Goal: Task Accomplishment & Management: Complete application form

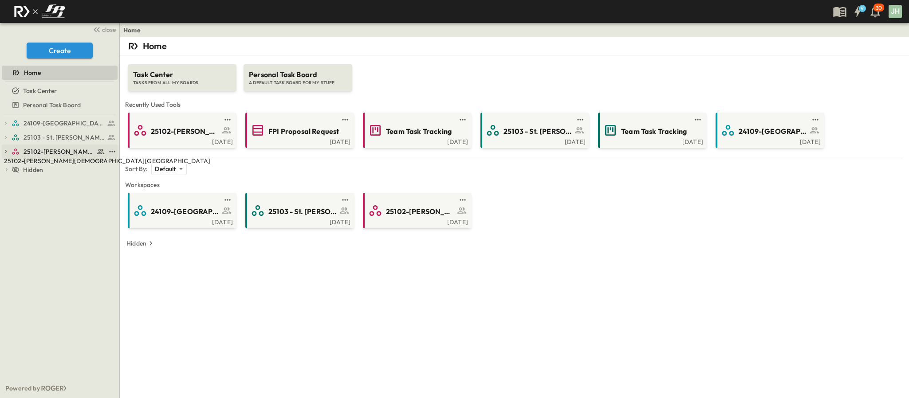
click at [47, 151] on span "25102-[PERSON_NAME][DEMOGRAPHIC_DATA][GEOGRAPHIC_DATA]" at bounding box center [59, 151] width 71 height 9
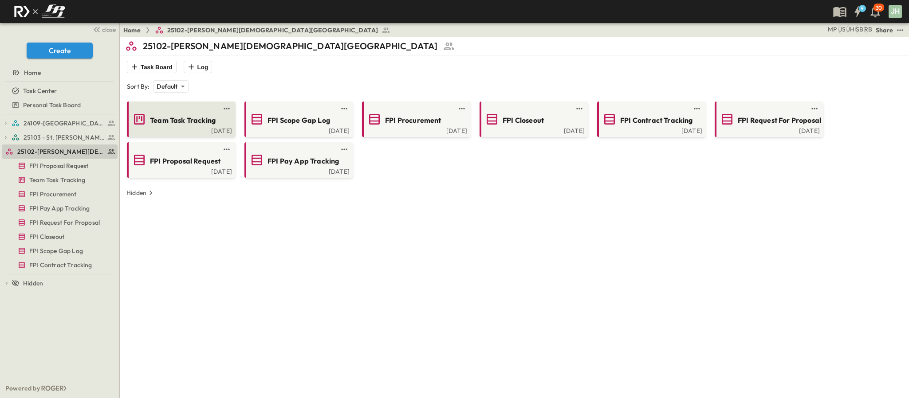
click at [156, 119] on span "Team Task Tracking" at bounding box center [183, 120] width 66 height 10
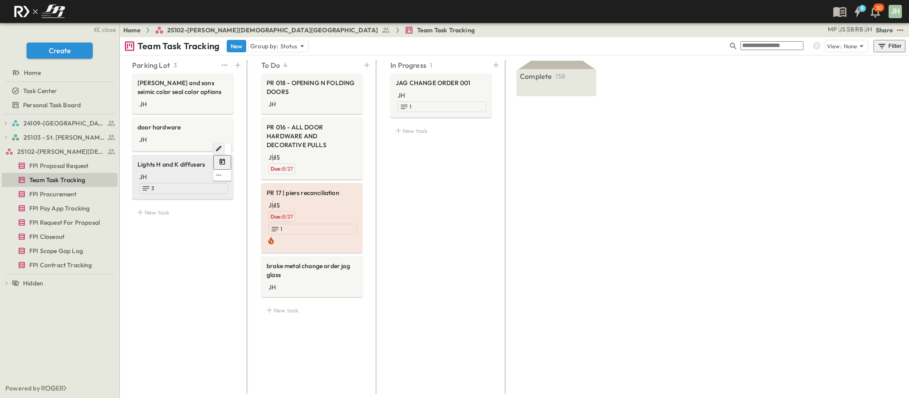
click at [172, 184] on div "JH 3" at bounding box center [183, 182] width 91 height 23
click at [443, 93] on div "JH 1" at bounding box center [441, 100] width 91 height 23
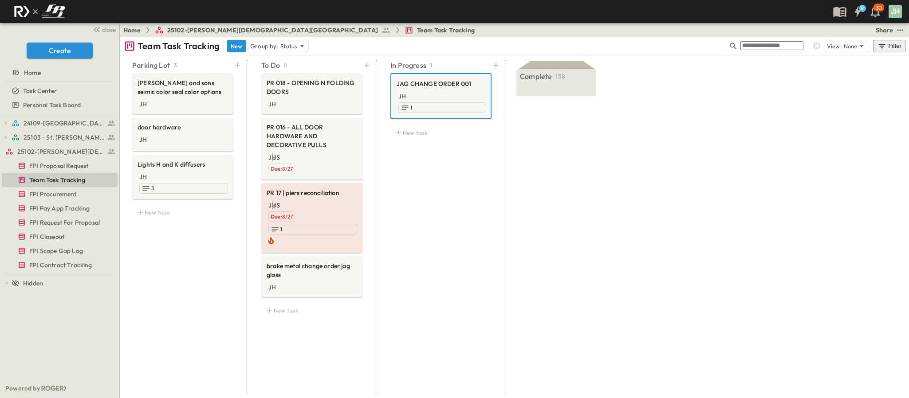
click at [473, 71] on icon "Edit" at bounding box center [476, 66] width 7 height 7
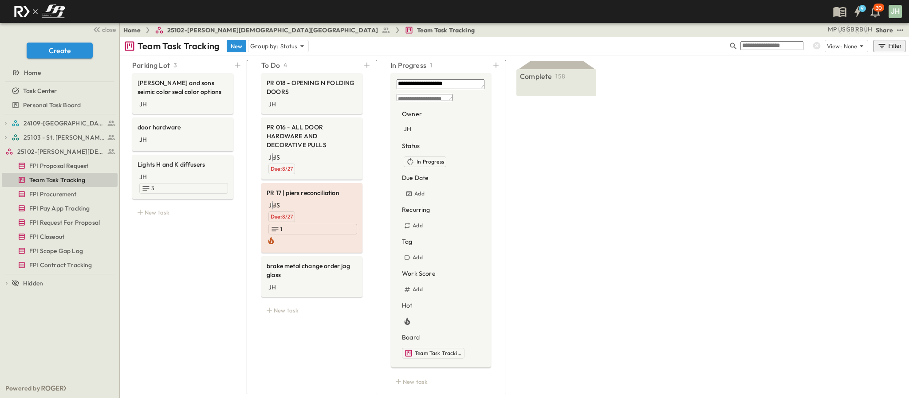
click at [559, 216] on div "Complete 158 follow up with jose with lopez and sons for the flashing CO JH woo…" at bounding box center [557, 224] width 96 height 334
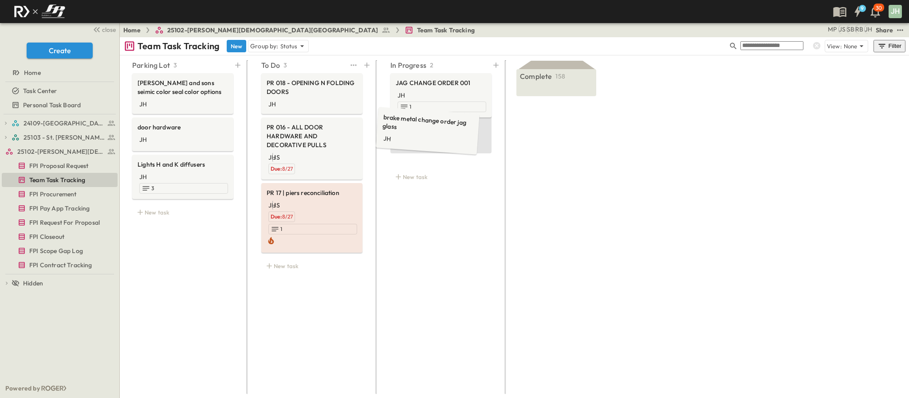
drag, startPoint x: 321, startPoint y: 241, endPoint x: 437, endPoint y: 139, distance: 154.3
click at [473, 118] on icon "Edit" at bounding box center [476, 114] width 7 height 7
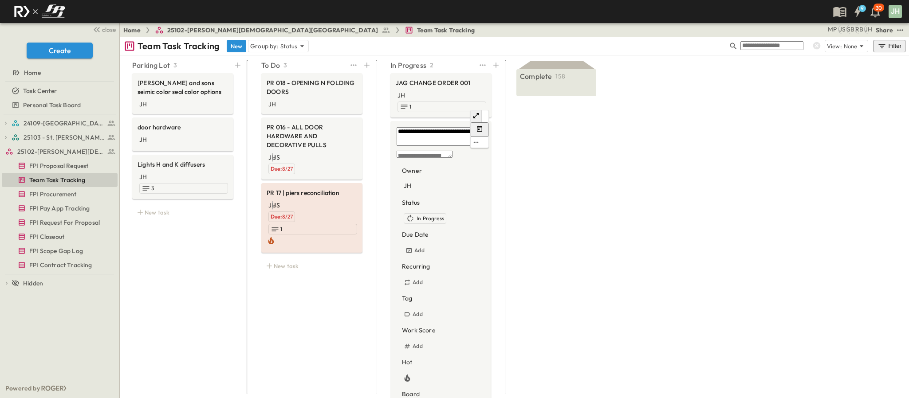
drag, startPoint x: 436, startPoint y: 132, endPoint x: 395, endPoint y: 119, distance: 42.5
click at [397, 127] on textarea "**********" at bounding box center [441, 136] width 88 height 19
type textarea "**********"
click at [565, 147] on div "Complete 158 follow up with jose with lopez and sons for the flashing CO JH woo…" at bounding box center [557, 224] width 96 height 334
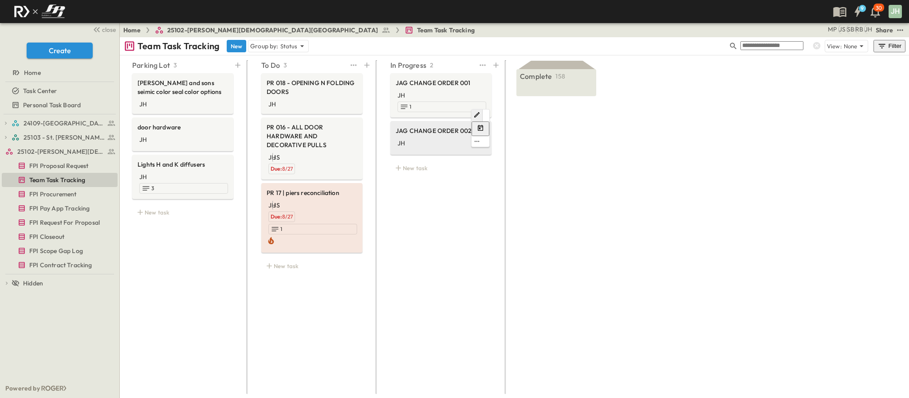
click at [459, 137] on div "JH" at bounding box center [441, 142] width 91 height 11
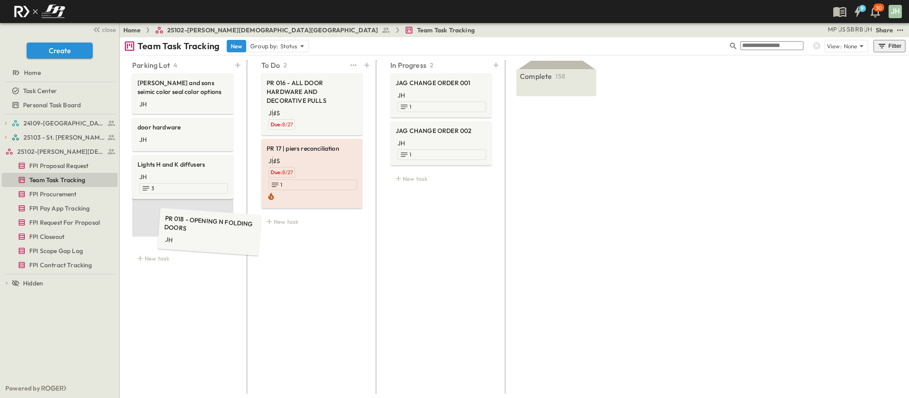
drag, startPoint x: 322, startPoint y: 97, endPoint x: 211, endPoint y: 232, distance: 174.6
click at [367, 71] on div at bounding box center [367, 65] width 12 height 12
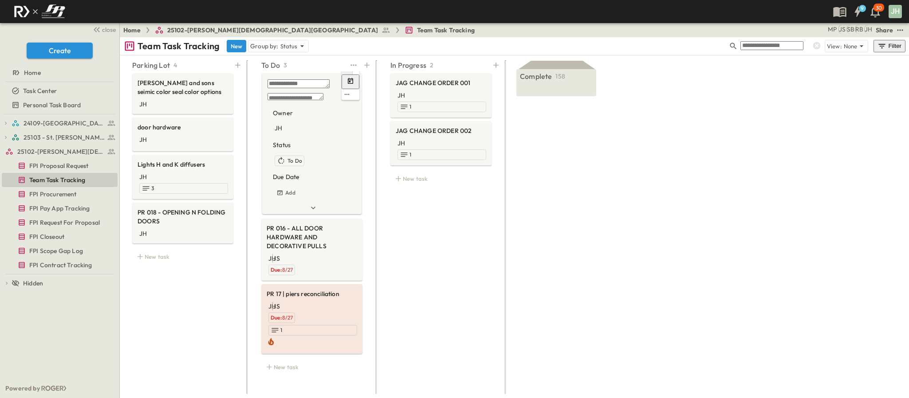
click at [283, 85] on textarea at bounding box center [299, 83] width 62 height 9
paste textarea "**********"
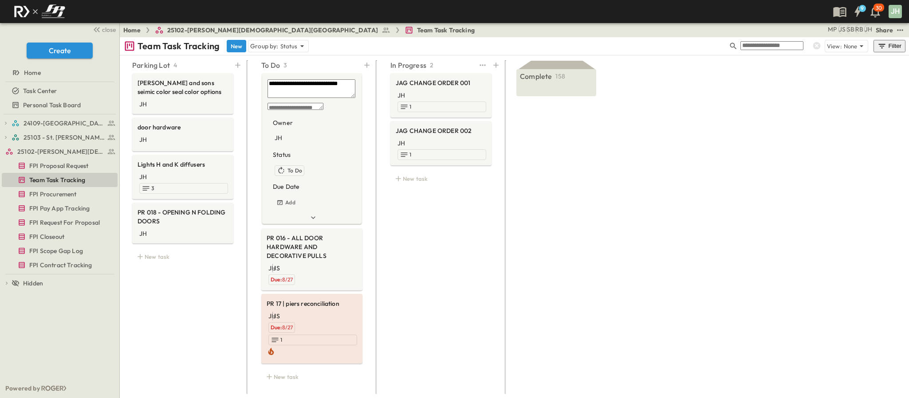
type textarea "**********"
click at [439, 204] on div "In Progress 2 JAG CHANGE ORDER 001 JH 1 JAG CHANGE ORDER 002 JH 1 New task" at bounding box center [441, 224] width 122 height 334
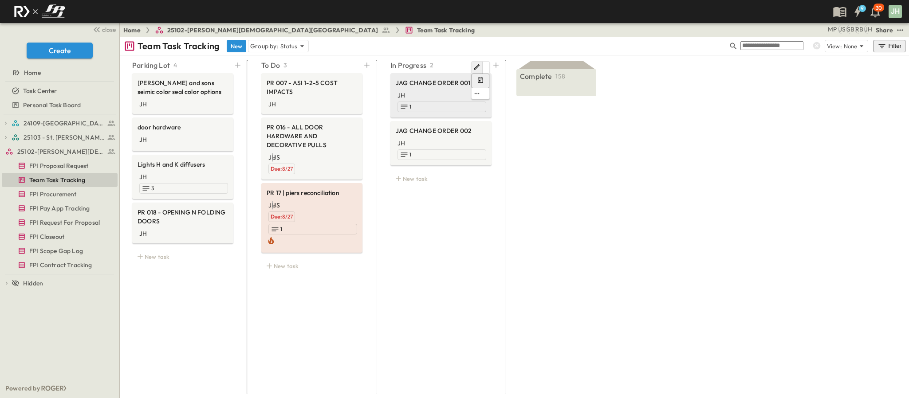
click at [432, 90] on div "JH 1" at bounding box center [441, 100] width 91 height 23
click at [397, 137] on div "JH 1" at bounding box center [441, 148] width 91 height 23
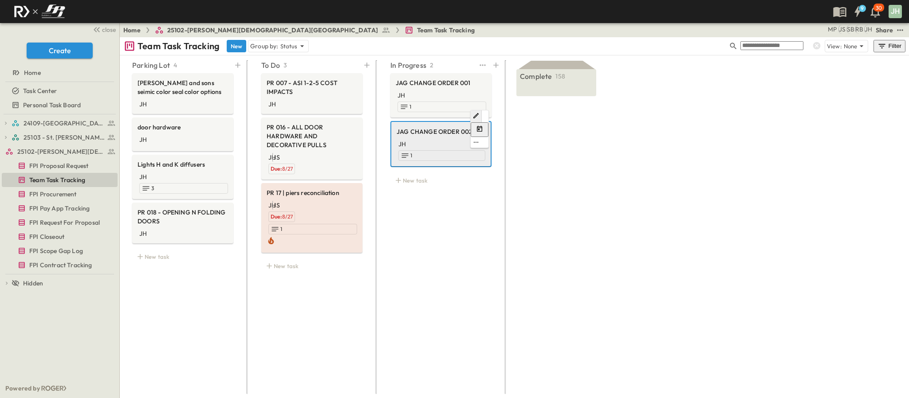
scroll to position [0, 48]
click at [396, 87] on span "JAG CHANGE ORDER 001" at bounding box center [441, 83] width 91 height 9
click at [396, 139] on div "JH 1" at bounding box center [441, 150] width 91 height 23
click at [396, 99] on div "JH 1" at bounding box center [441, 100] width 91 height 23
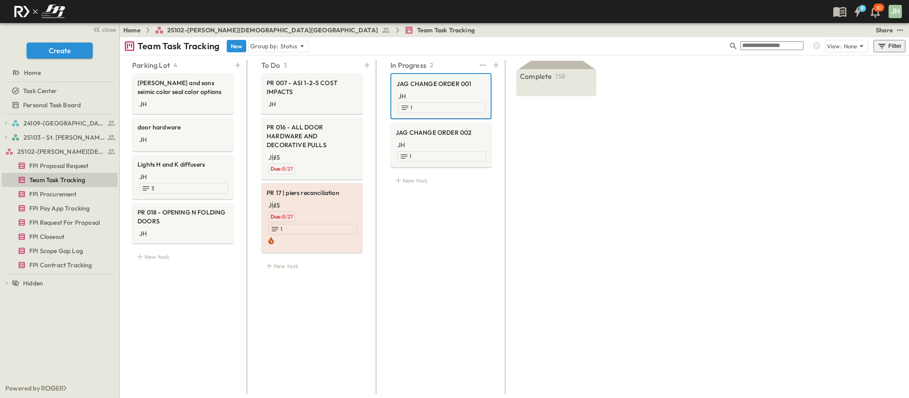
click at [380, 110] on div "JAG CHANGE ORDER 001 JH 1 JAG CHANGE ORDER 002 JH 1 New task" at bounding box center [441, 131] width 122 height 121
click at [396, 128] on span "JAG CHANGE ORDER 002" at bounding box center [441, 132] width 91 height 9
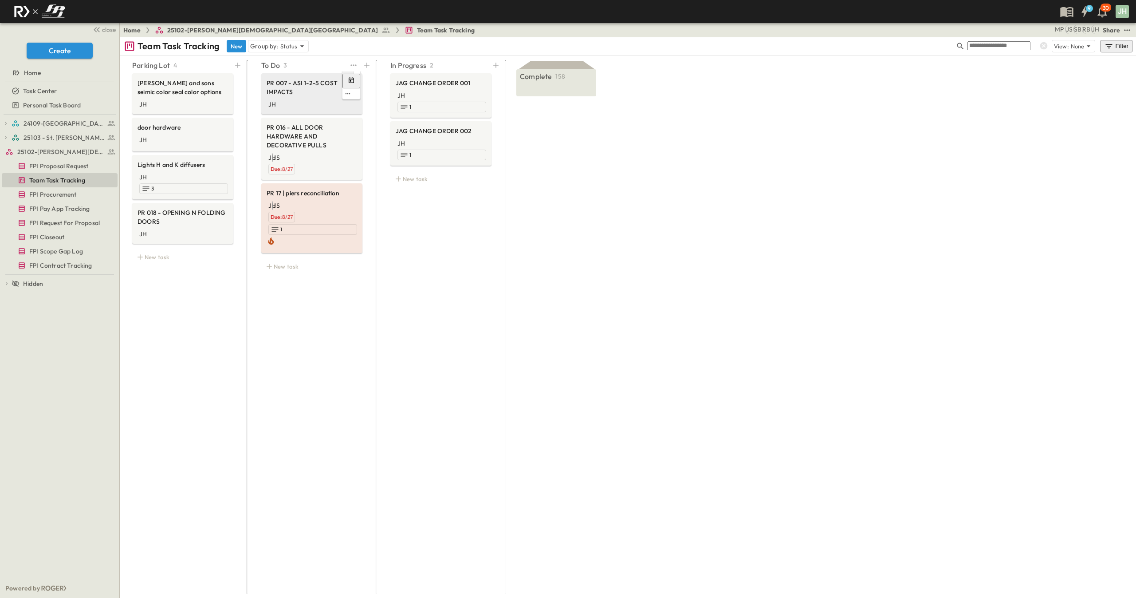
click at [288, 100] on div "JH" at bounding box center [312, 103] width 91 height 11
click at [343, 71] on icon "Edit" at bounding box center [346, 67] width 7 height 7
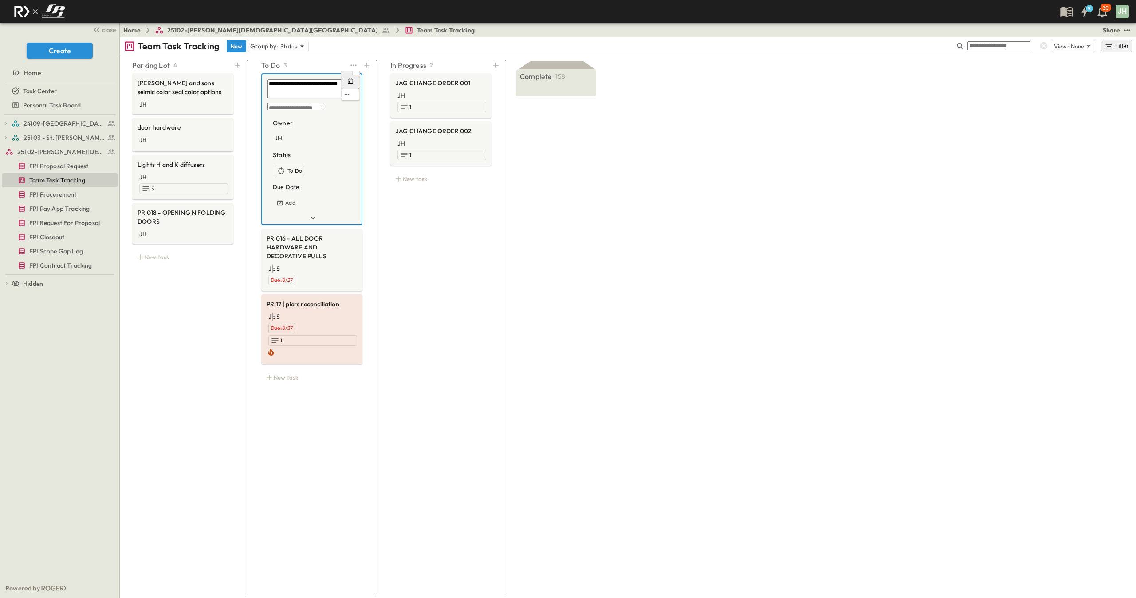
drag, startPoint x: 312, startPoint y: 96, endPoint x: 269, endPoint y: 85, distance: 43.9
click at [269, 85] on textarea "**********" at bounding box center [311, 88] width 87 height 19
click at [269, 84] on textarea "**********" at bounding box center [311, 88] width 87 height 19
click at [414, 194] on div "In Progress 2 JAG CHANGE ORDER 001 JH 1 JAG CHANGE ORDER 002 JH 1 New task" at bounding box center [441, 323] width 122 height 533
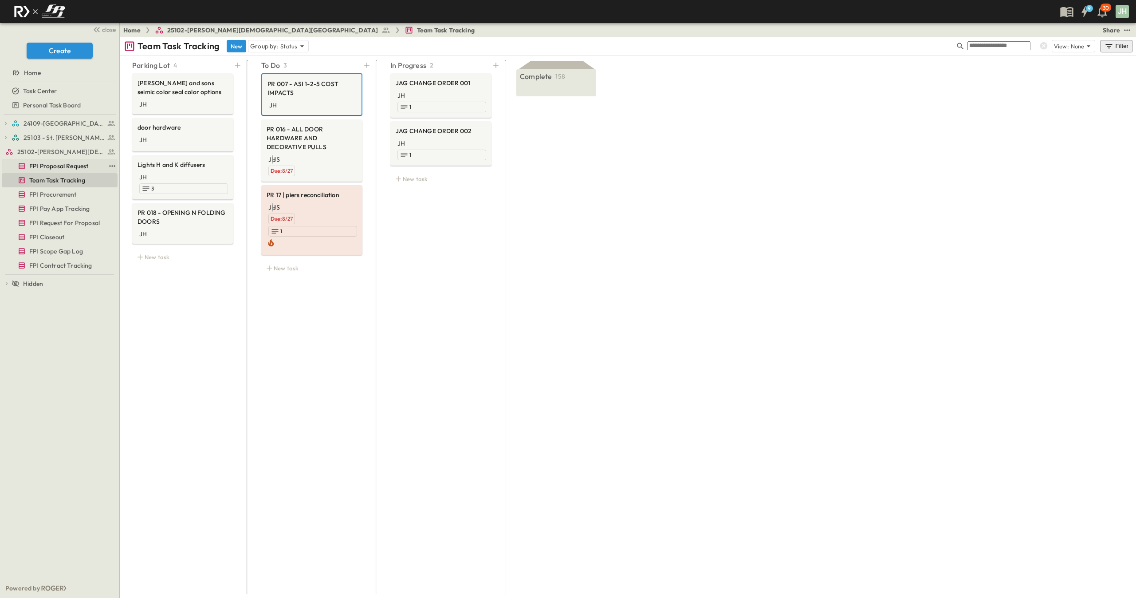
click at [83, 165] on span "FPI Proposal Request" at bounding box center [58, 165] width 59 height 9
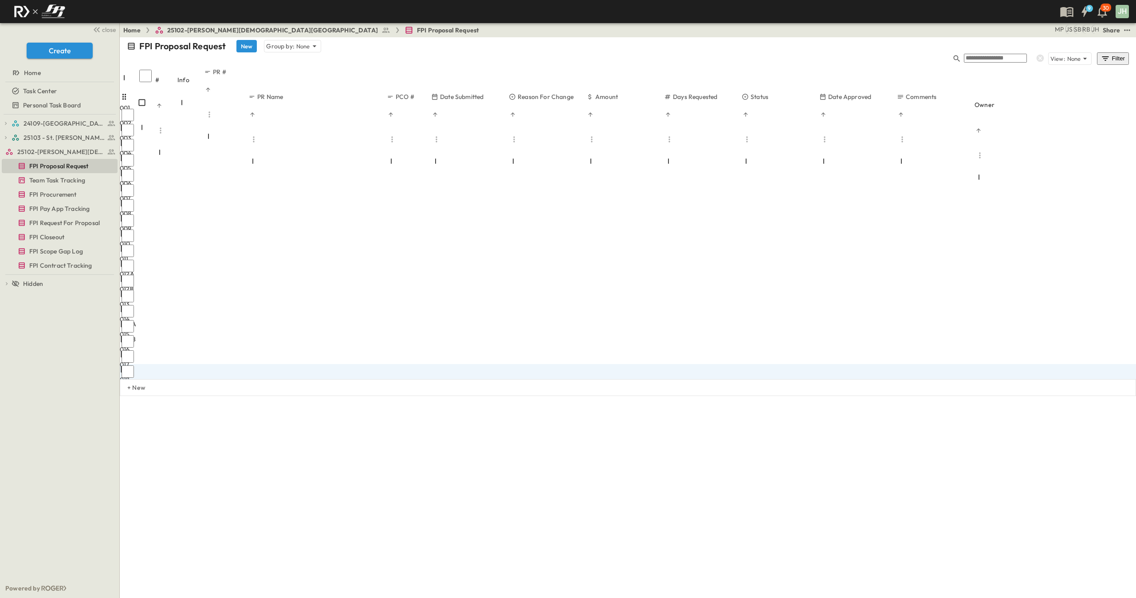
drag, startPoint x: 362, startPoint y: 347, endPoint x: 252, endPoint y: 346, distance: 110.5
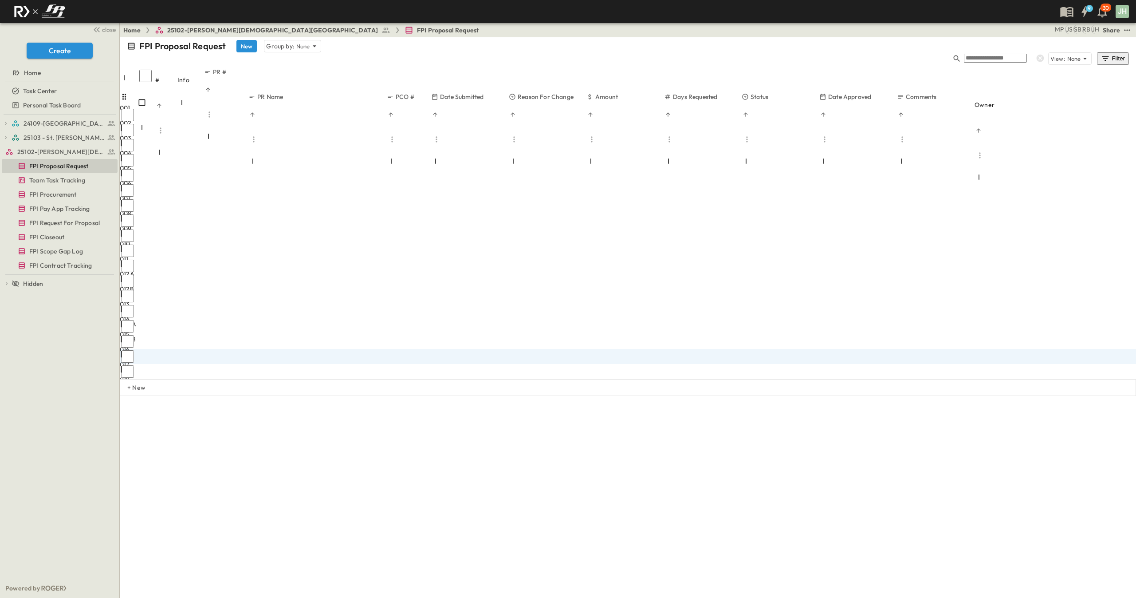
drag, startPoint x: 335, startPoint y: 334, endPoint x: 312, endPoint y: 331, distance: 23.3
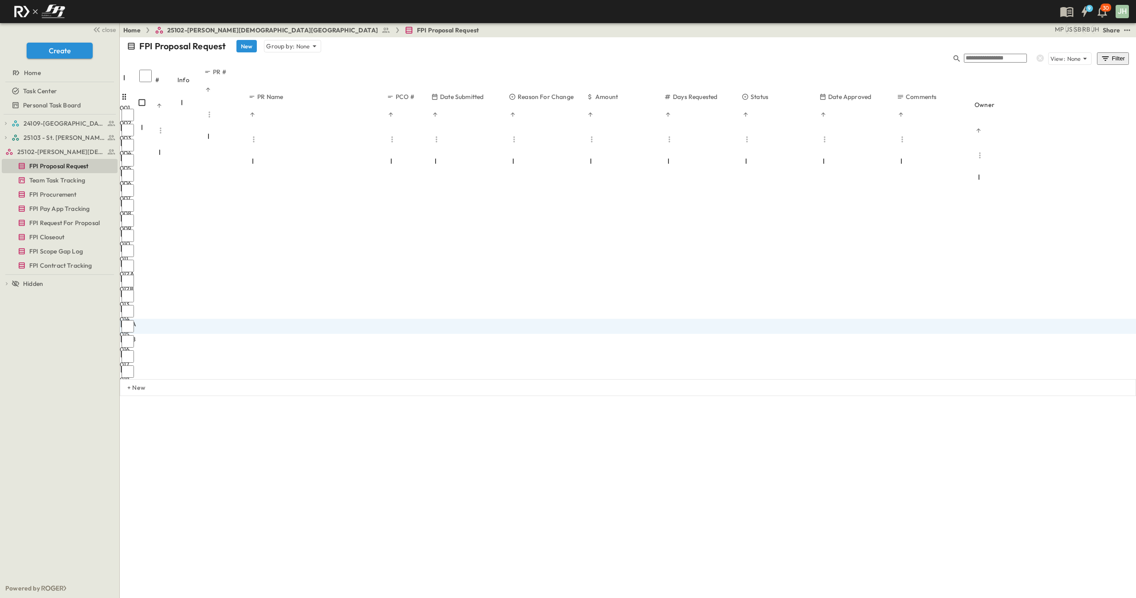
drag, startPoint x: 317, startPoint y: 303, endPoint x: 251, endPoint y: 303, distance: 65.7
click at [443, 396] on div "FPI Proposal Request New Group by: None View: None Filter # Info PR # PR Name P…" at bounding box center [628, 216] width 1016 height 358
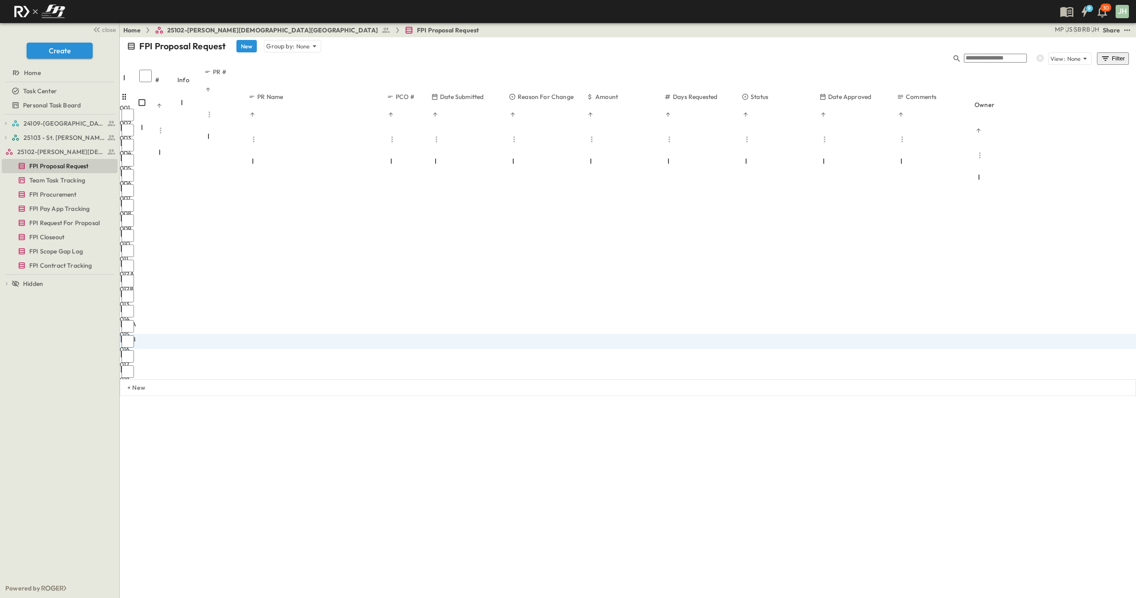
type input "*****"
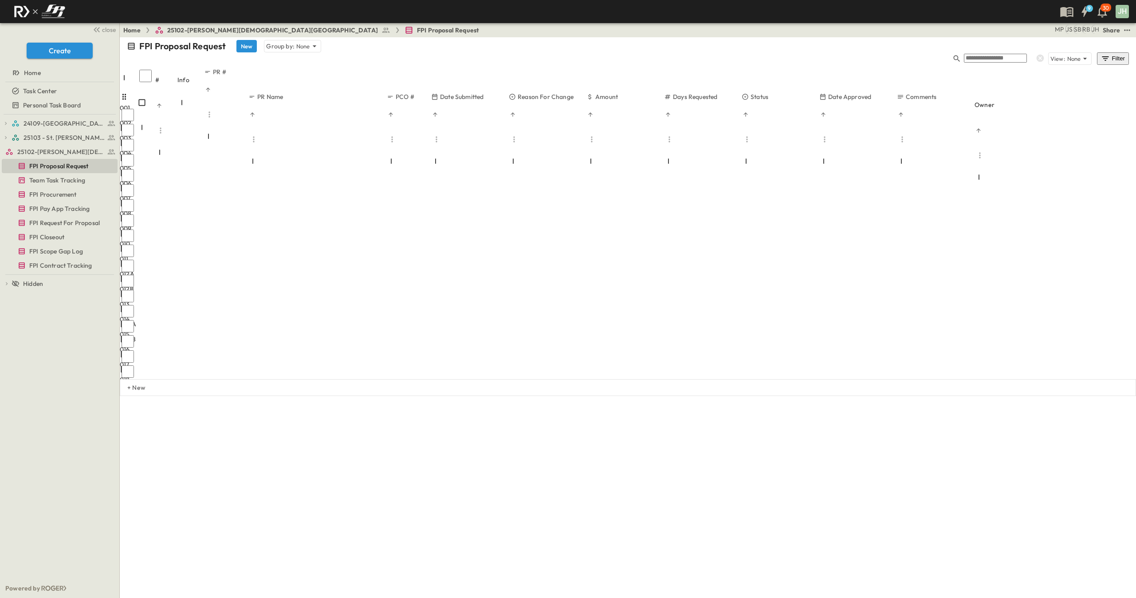
click at [909, 396] on div "FPI Proposal Request New Group by: None View: None Filter # Info PR # PR Name P…" at bounding box center [628, 216] width 1016 height 358
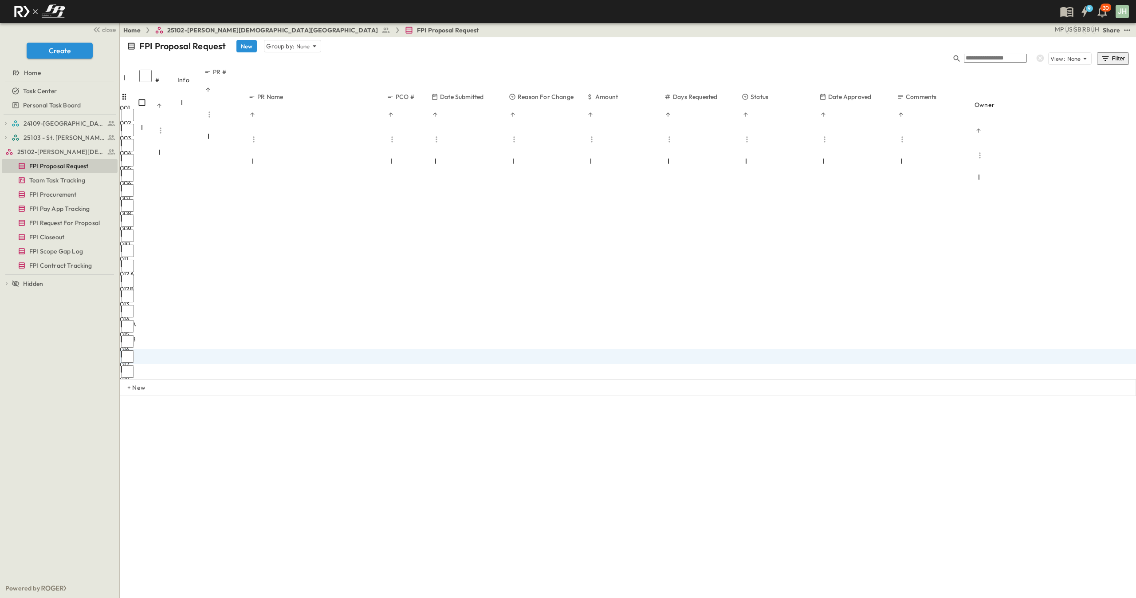
type input "*"
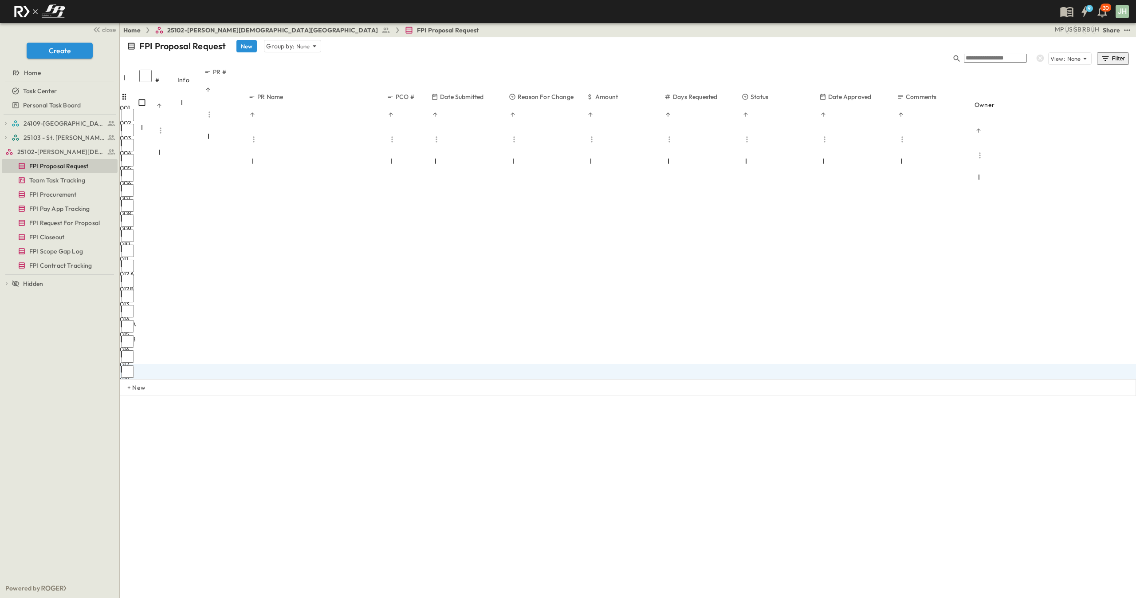
type input "*"
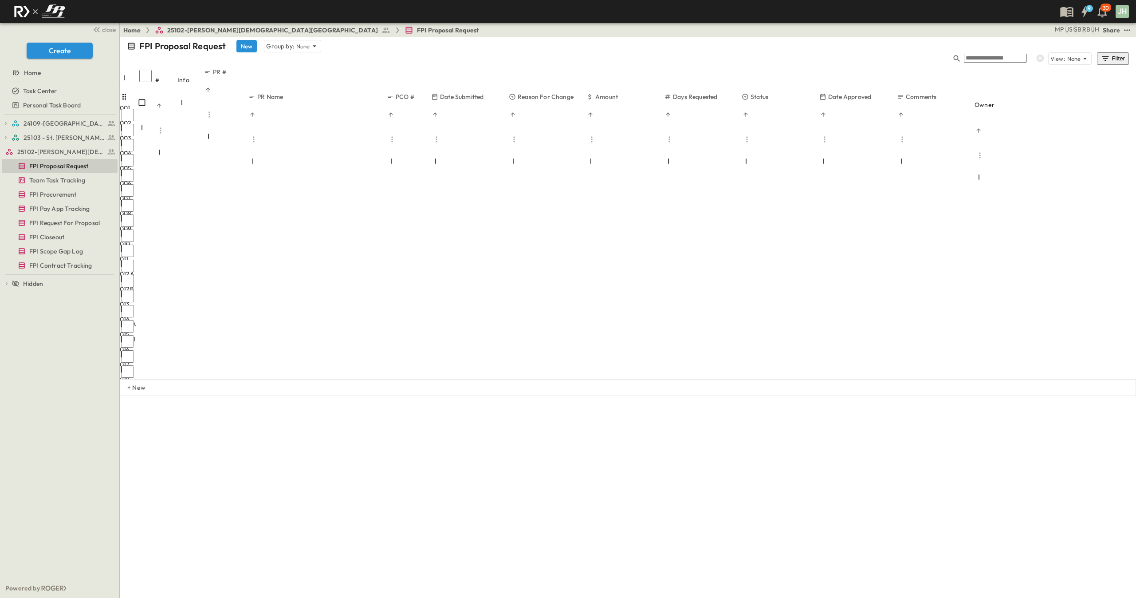
click at [760, 396] on div "FPI Proposal Request New Group by: None View: None Filter # Info PR # PR Name P…" at bounding box center [628, 216] width 1016 height 358
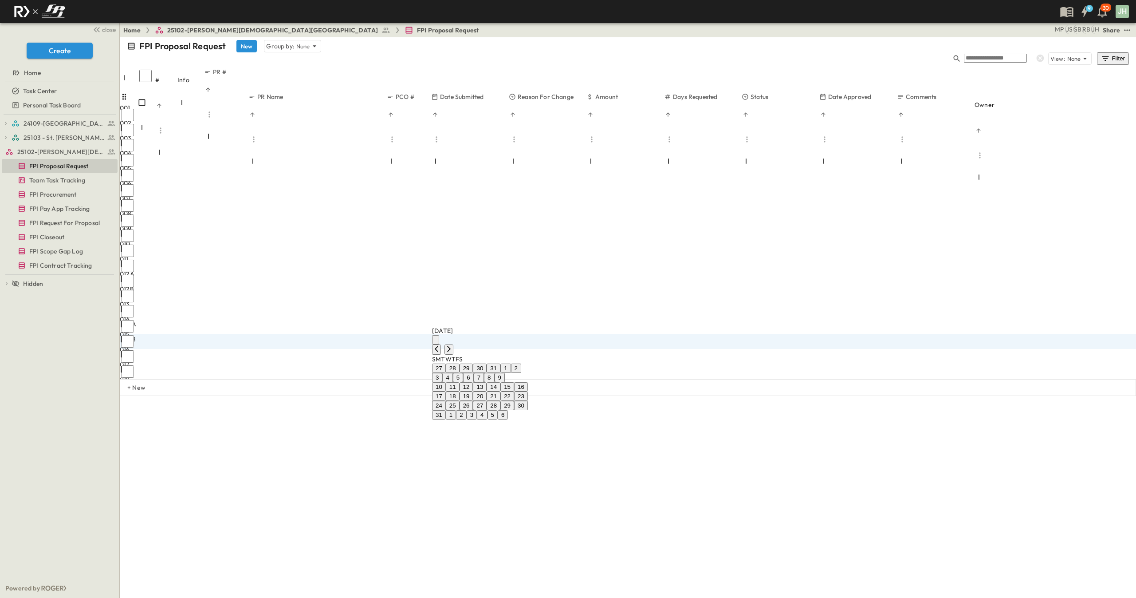
click at [500, 398] on button "28" at bounding box center [494, 405] width 14 height 9
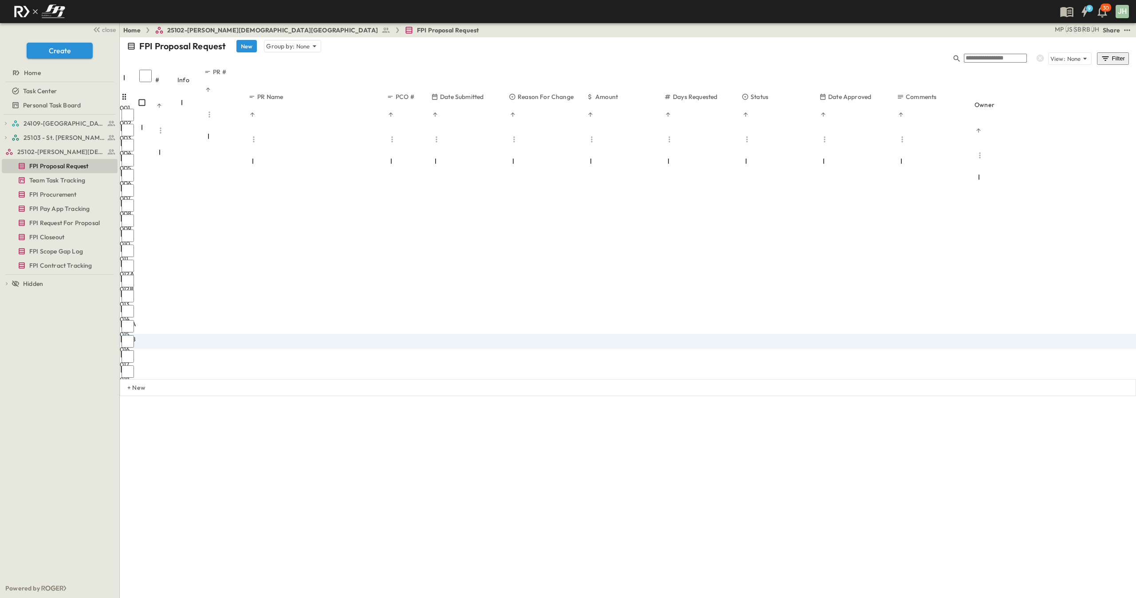
click at [858, 396] on div "FPI Proposal Request New Group by: None View: None Filter # Info PR # PR Name P…" at bounding box center [628, 216] width 1016 height 358
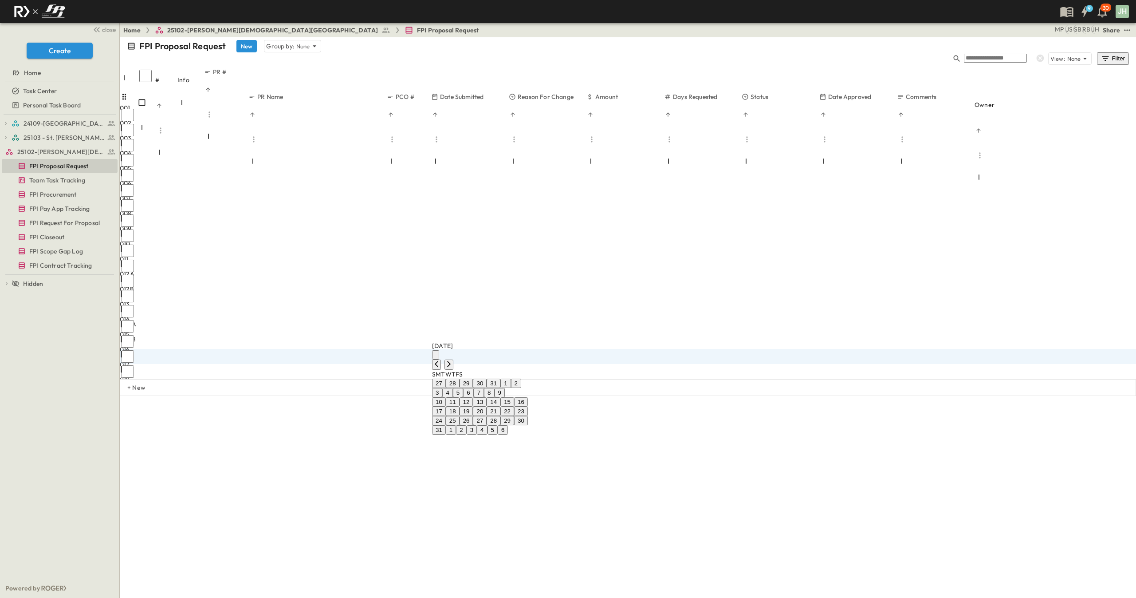
click at [500, 398] on button "28" at bounding box center [494, 420] width 14 height 9
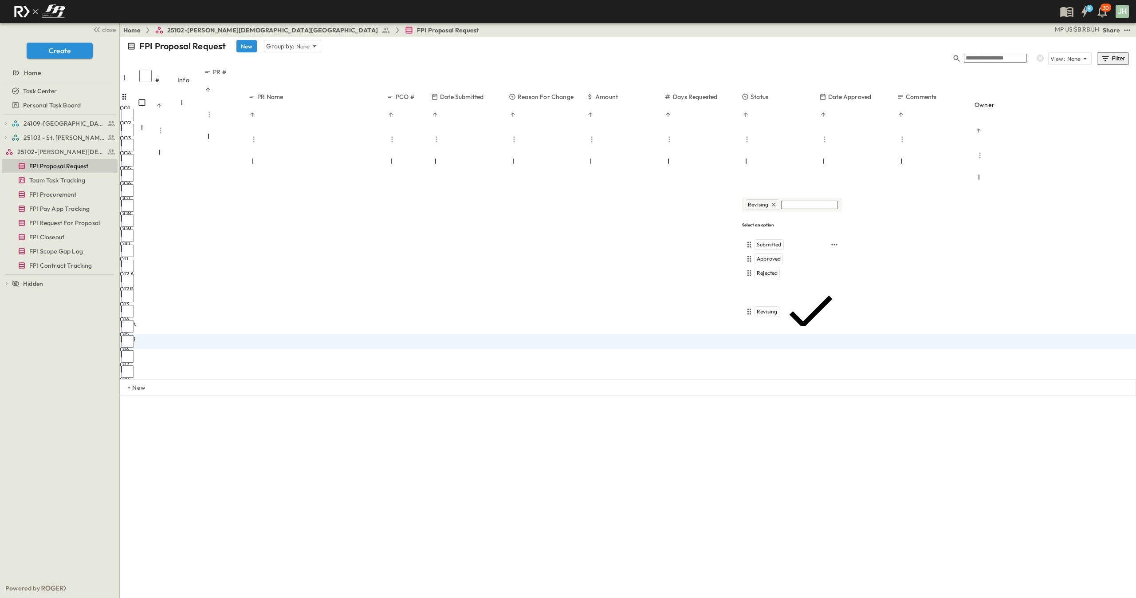
drag, startPoint x: 774, startPoint y: 250, endPoint x: 777, endPoint y: 267, distance: 17.6
click at [774, 248] on span "Submitted" at bounding box center [769, 244] width 25 height 7
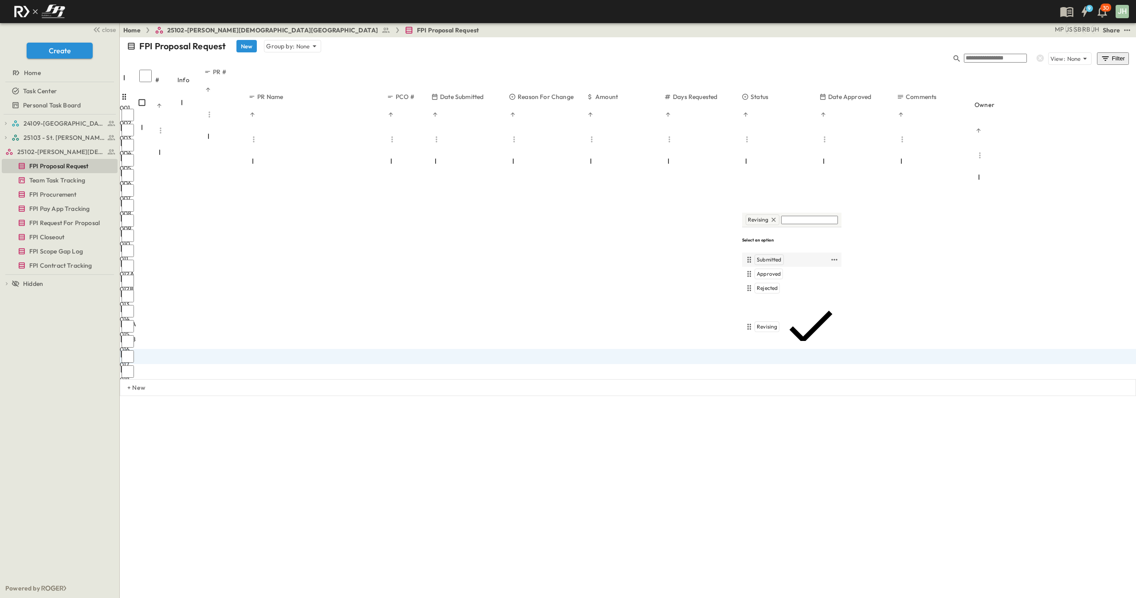
click at [787, 260] on div "Submitted" at bounding box center [786, 259] width 85 height 11
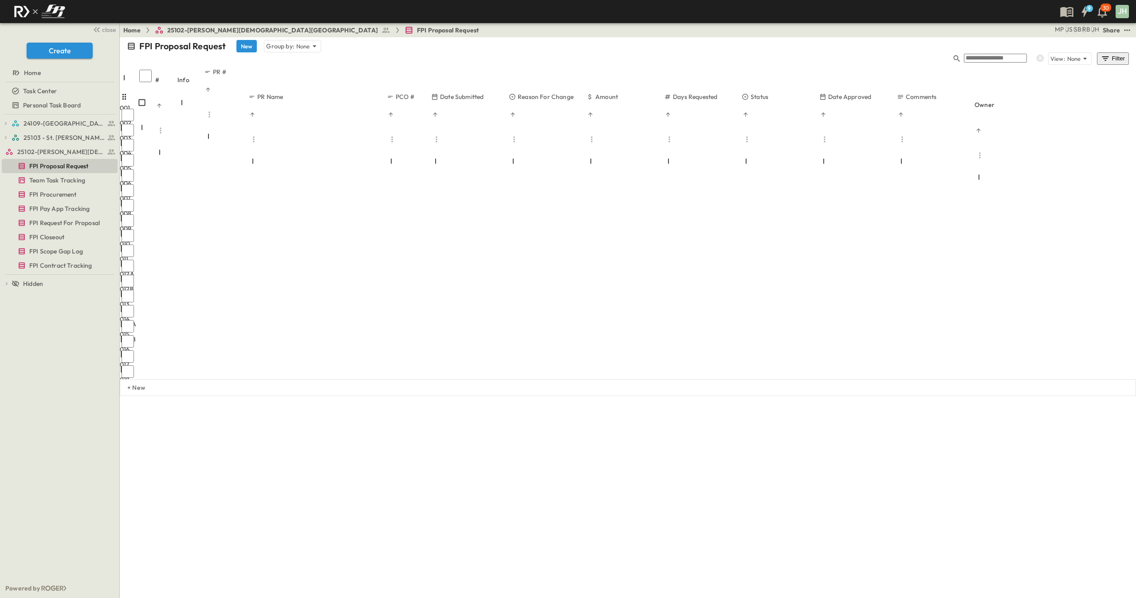
click at [545, 396] on div "FPI Proposal Request New Group by: None View: None Filter # Info PR # PR Name P…" at bounding box center [628, 216] width 1016 height 358
click at [649, 396] on div "FPI Proposal Request New Group by: None View: None Filter # Info PR # PR Name P…" at bounding box center [628, 216] width 1016 height 358
click at [665, 396] on div "FPI Proposal Request New Group by: None View: None Filter # Info PR # PR Name P…" at bounding box center [628, 216] width 1016 height 358
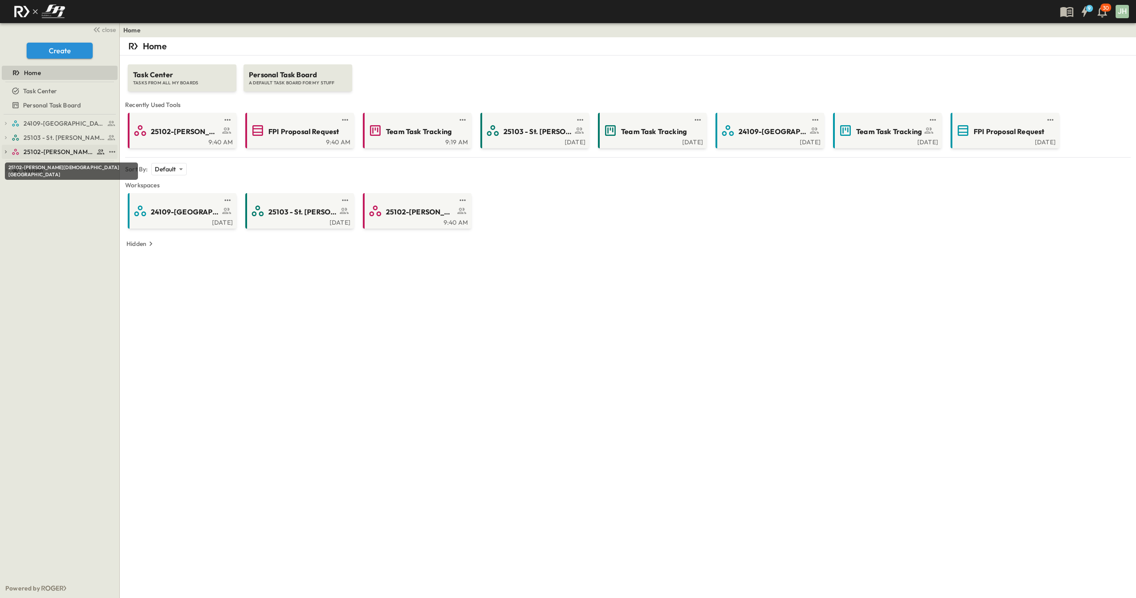
click at [55, 149] on span "25102-[PERSON_NAME][DEMOGRAPHIC_DATA][GEOGRAPHIC_DATA]" at bounding box center [59, 151] width 71 height 9
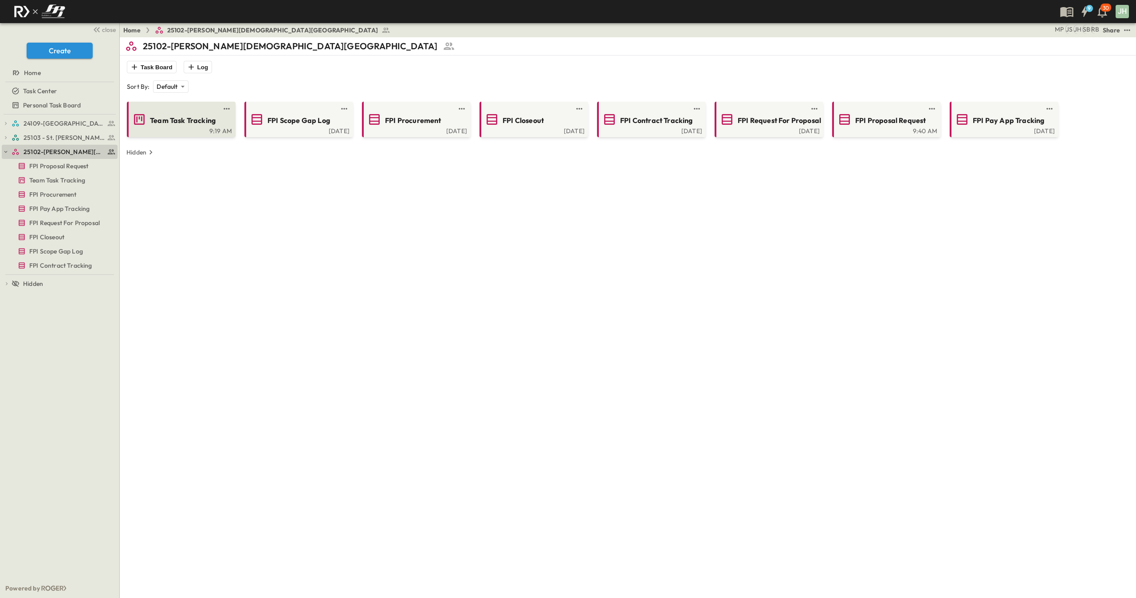
click at [152, 122] on span "Team Task Tracking" at bounding box center [183, 120] width 66 height 10
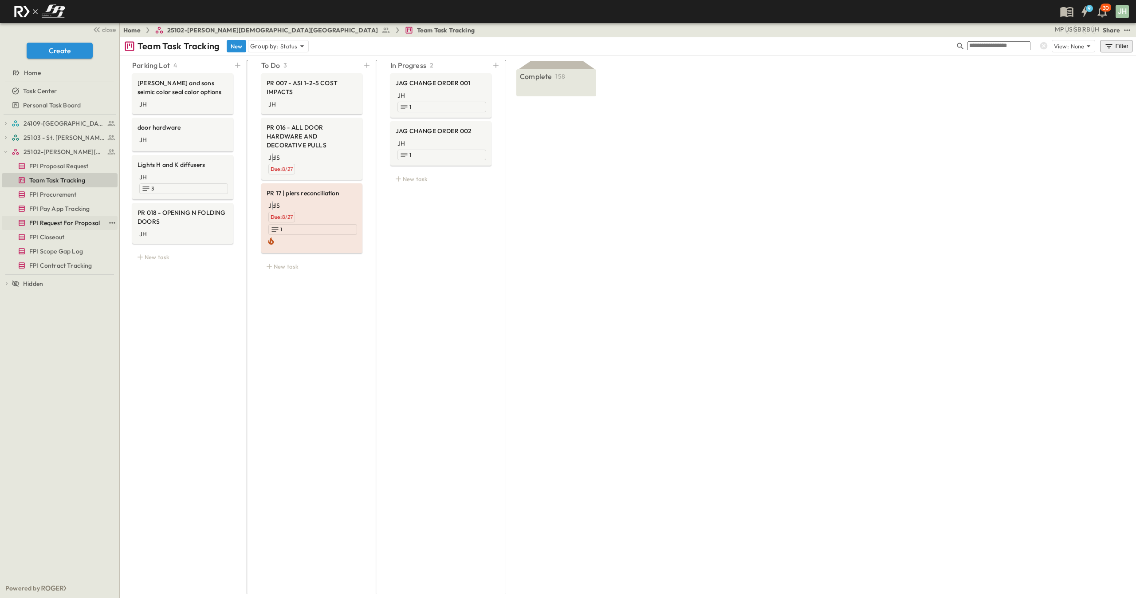
click at [65, 221] on span "FPI Request For Proposal" at bounding box center [64, 222] width 71 height 9
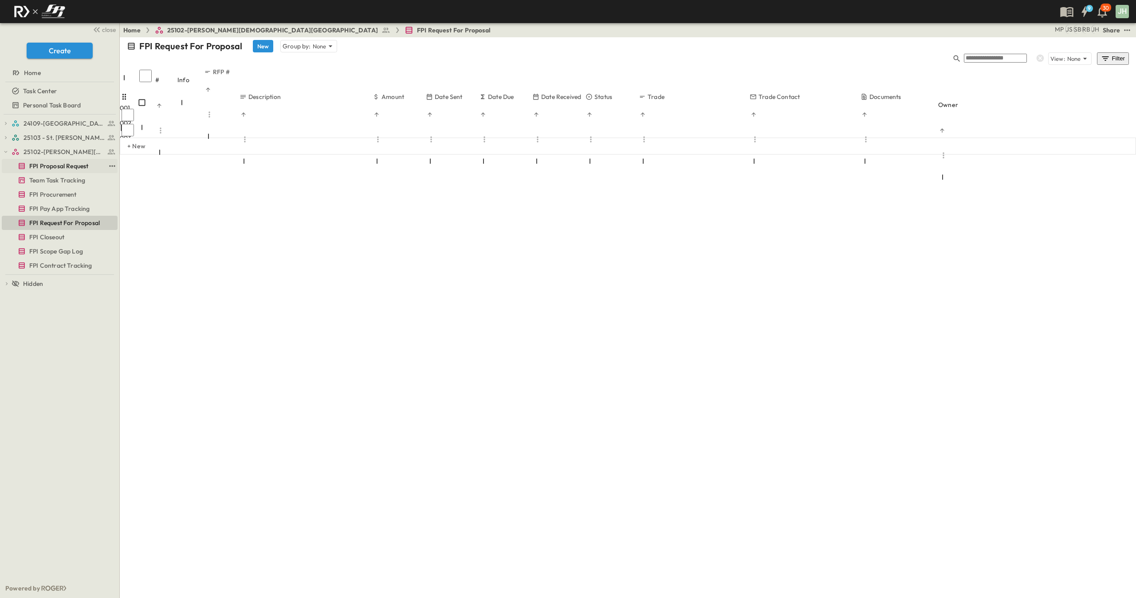
click at [67, 169] on span "FPI Proposal Request" at bounding box center [58, 165] width 59 height 9
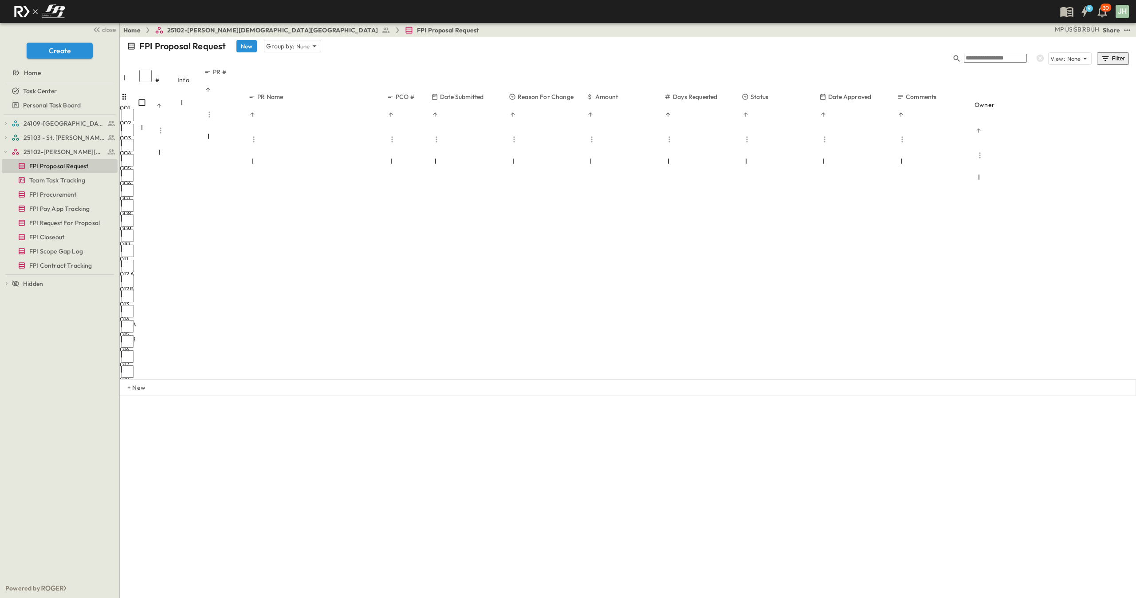
click at [1133, 29] on div "Home 25102-[PERSON_NAME][DEMOGRAPHIC_DATA] FPI Proposal Request JH RB SB JS MP …" at bounding box center [628, 30] width 1016 height 14
click at [1130, 28] on icon "test" at bounding box center [1127, 30] width 9 height 9
click at [1048, 136] on li "PDF" at bounding box center [1054, 146] width 20 height 20
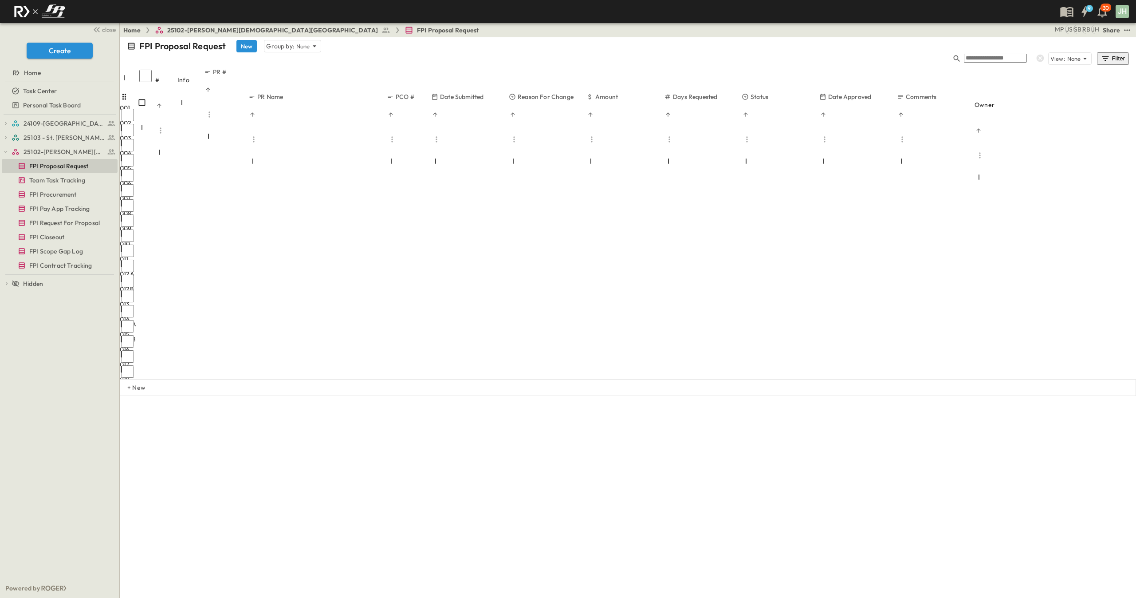
click at [664, 383] on div "FPI Proposal Request New Group by: None View: None Filter # Info PR # PR Name P…" at bounding box center [628, 317] width 1016 height 560
click at [1125, 30] on icon "test" at bounding box center [1127, 29] width 6 height 1
drag, startPoint x: 675, startPoint y: 470, endPoint x: 697, endPoint y: 435, distance: 41.4
click at [678, 459] on div "FPI Proposal Request New Group by: None View: None Filter # Info PR # PR Name P…" at bounding box center [628, 317] width 1016 height 560
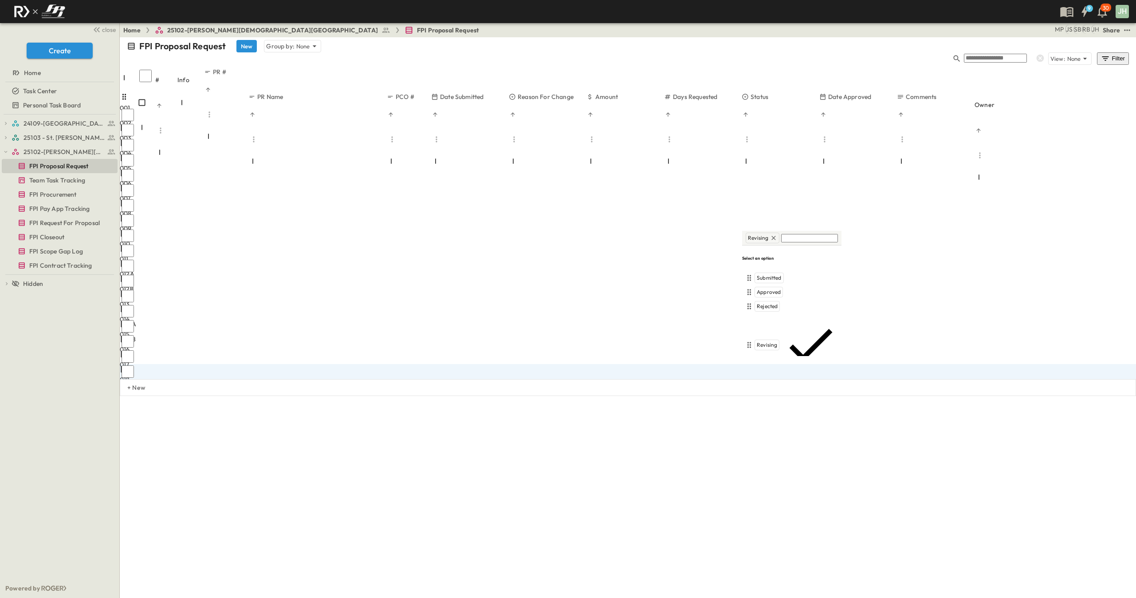
click at [771, 378] on div "Pricing" at bounding box center [766, 383] width 22 height 11
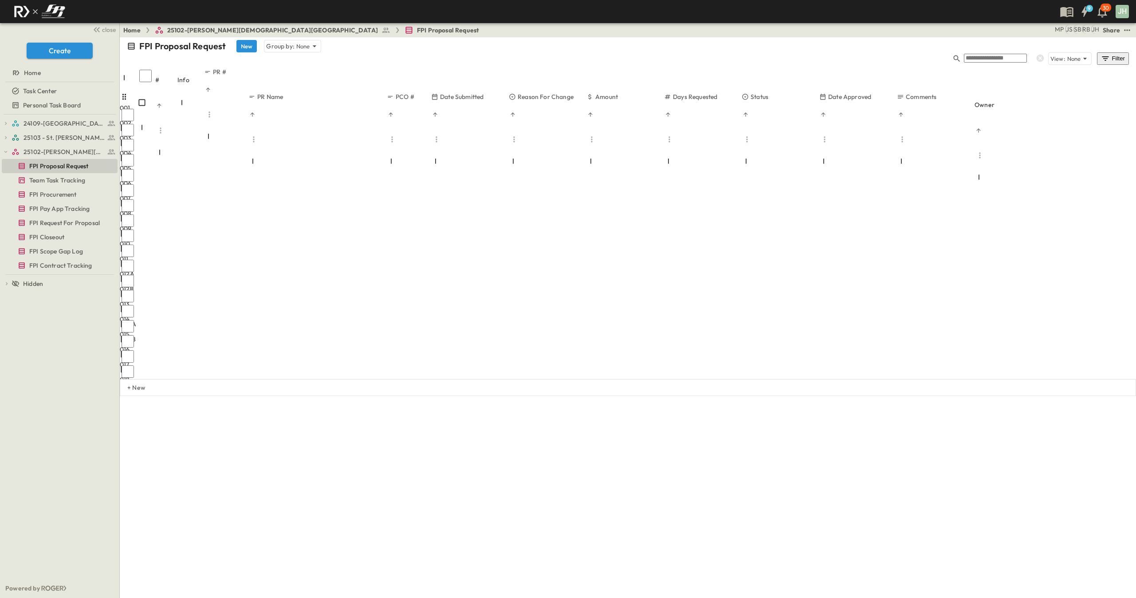
click at [754, 393] on div "FPI Proposal Request New Group by: None View: None Filter # Info PR # PR Name P…" at bounding box center [628, 317] width 1016 height 560
click at [1128, 32] on icon "test" at bounding box center [1127, 30] width 9 height 9
click at [1047, 147] on span "PDF" at bounding box center [1053, 151] width 12 height 8
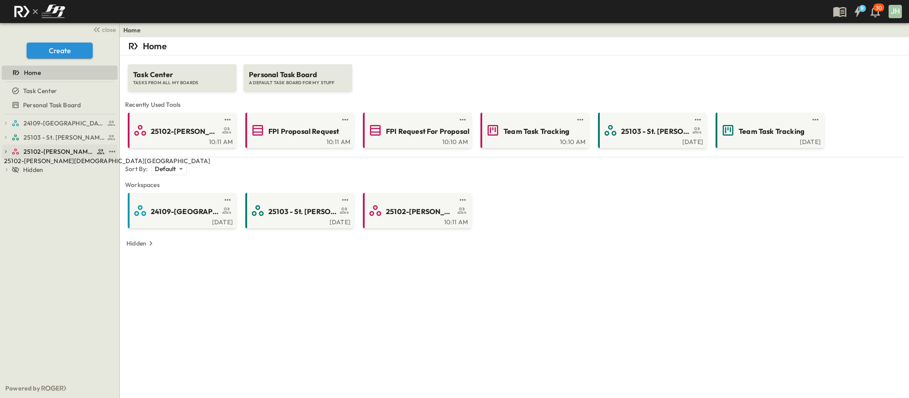
click at [56, 152] on span "25102-[PERSON_NAME][DEMOGRAPHIC_DATA][GEOGRAPHIC_DATA]" at bounding box center [59, 151] width 71 height 9
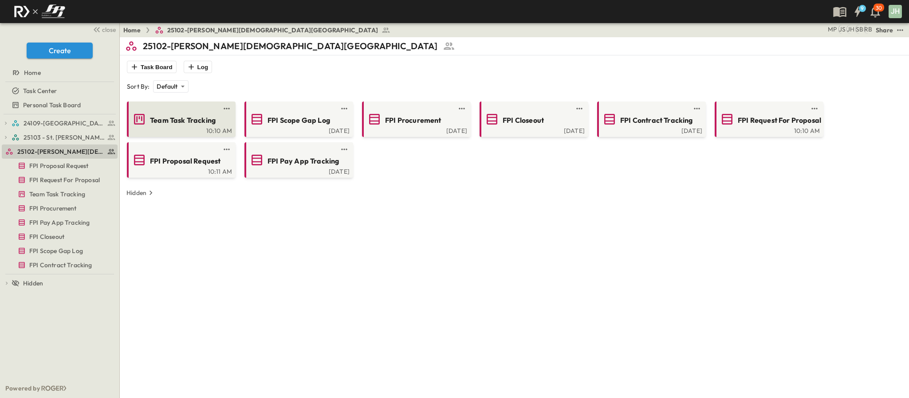
click at [198, 118] on span "Team Task Tracking" at bounding box center [183, 120] width 66 height 10
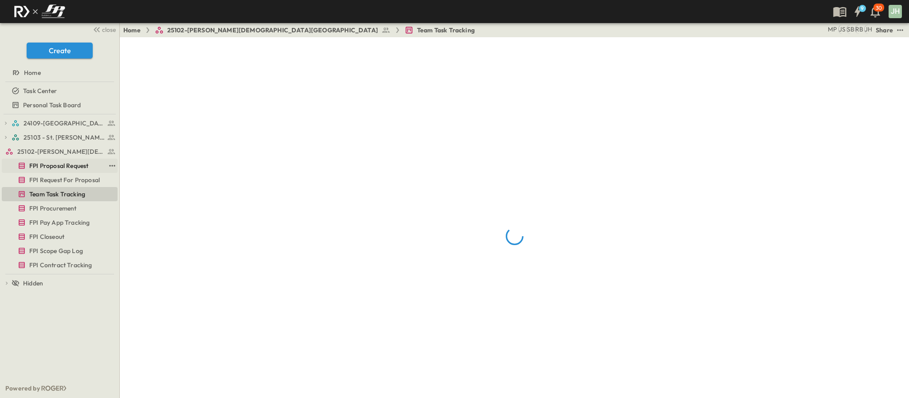
click at [42, 165] on span "FPI Proposal Request" at bounding box center [58, 165] width 59 height 9
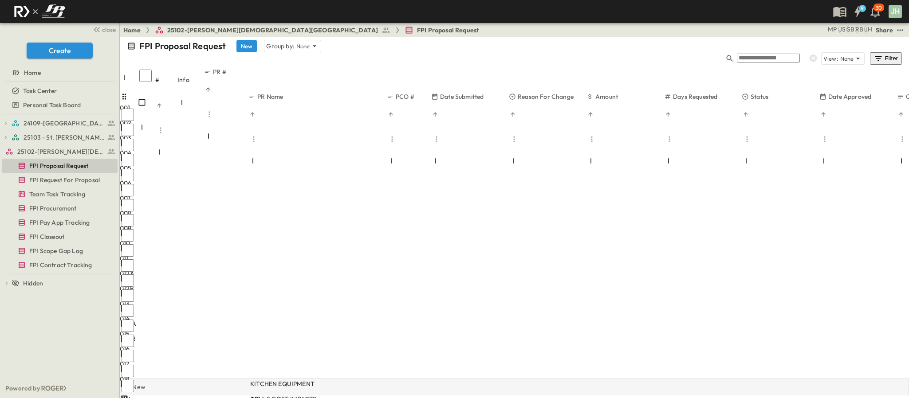
click at [162, 379] on div "+ New" at bounding box center [514, 387] width 789 height 17
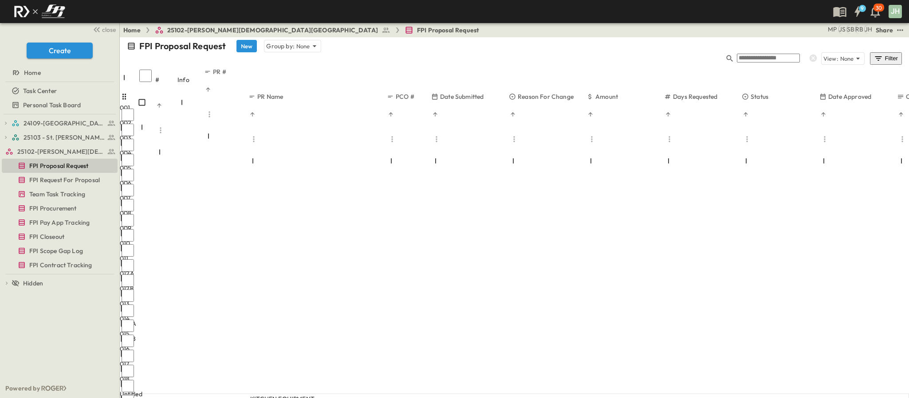
scroll to position [89, 0]
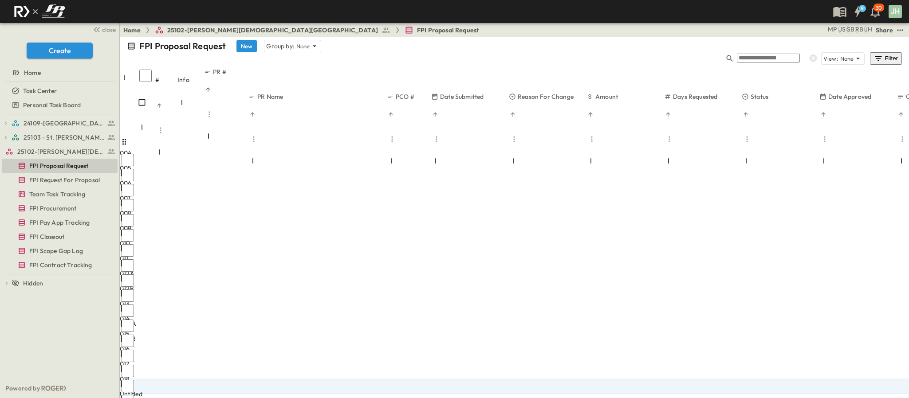
type input "***"
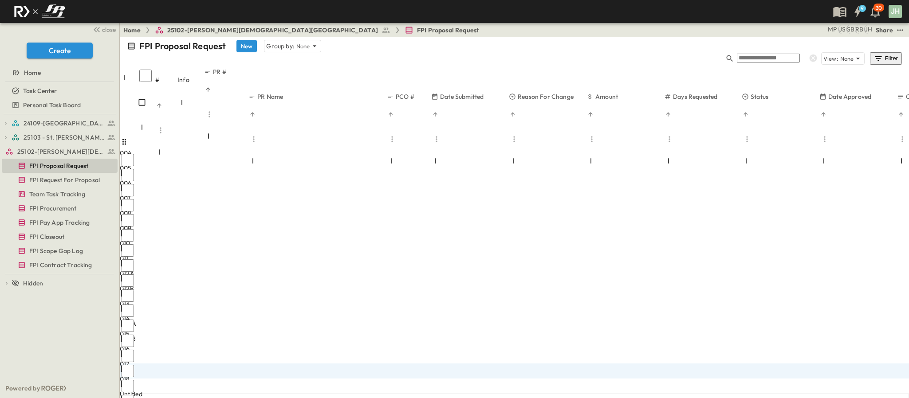
type input "**********"
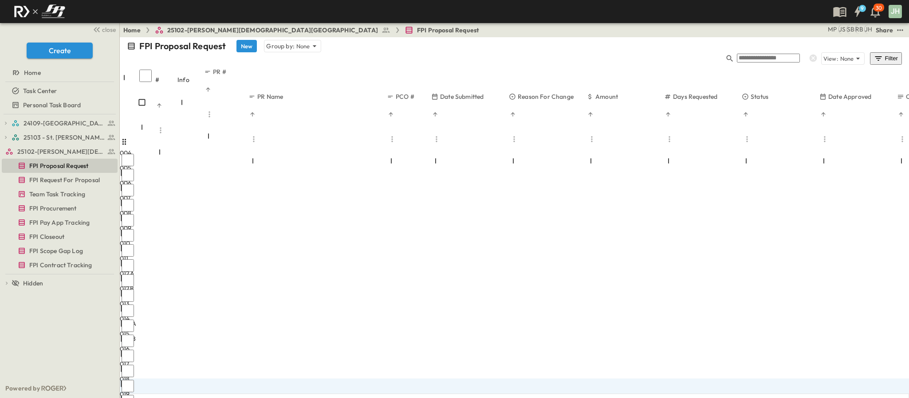
paste input "**********"
drag, startPoint x: 264, startPoint y: 275, endPoint x: 275, endPoint y: 272, distance: 11.8
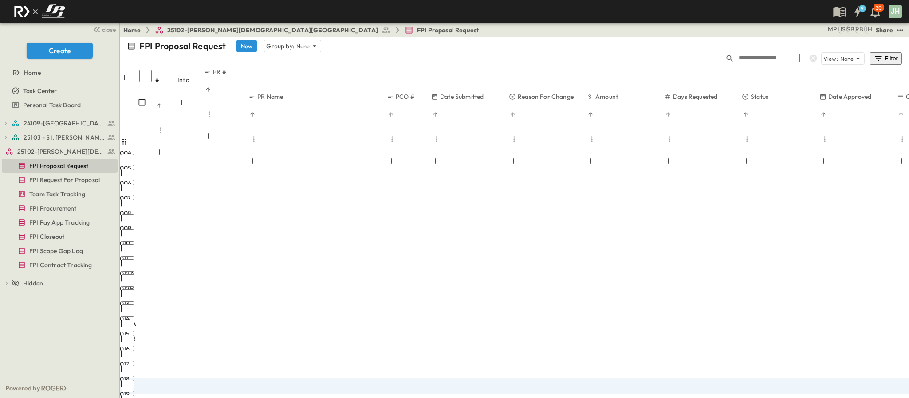
type input "**********"
click at [369, 317] on div "004 4 OPEN 004 005 5 OPEN 005 006 6 OPEN 006 007 7 OPEN 007 008 8 OPEN 008 009 …" at bounding box center [514, 243] width 789 height 302
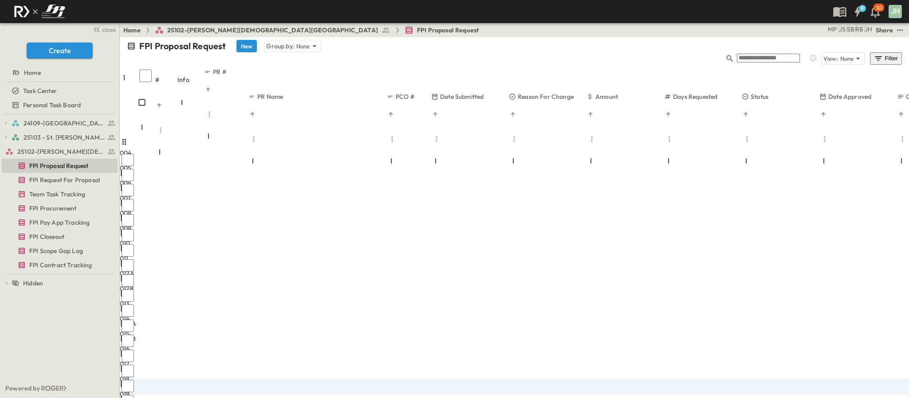
type input "***"
click at [482, 314] on div "004 4 OPEN 004 005 5 OPEN 005 006 6 OPEN 006 007 7 OPEN 007 008 8 OPEN 008 009 …" at bounding box center [514, 243] width 789 height 302
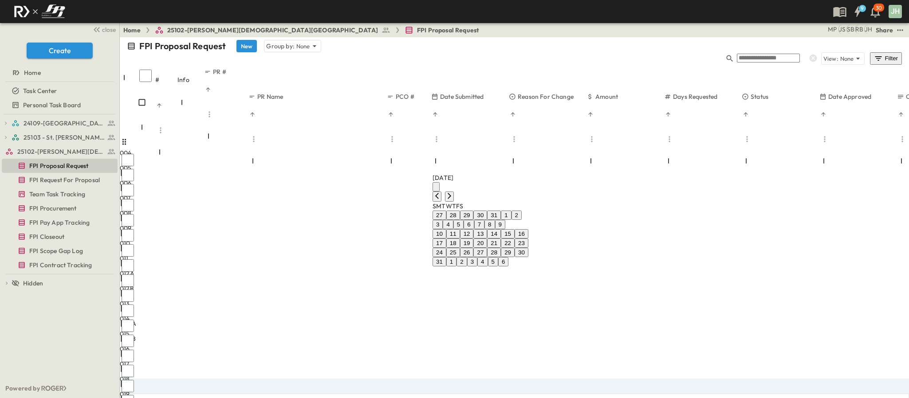
click at [501, 248] on button "28" at bounding box center [494, 252] width 14 height 9
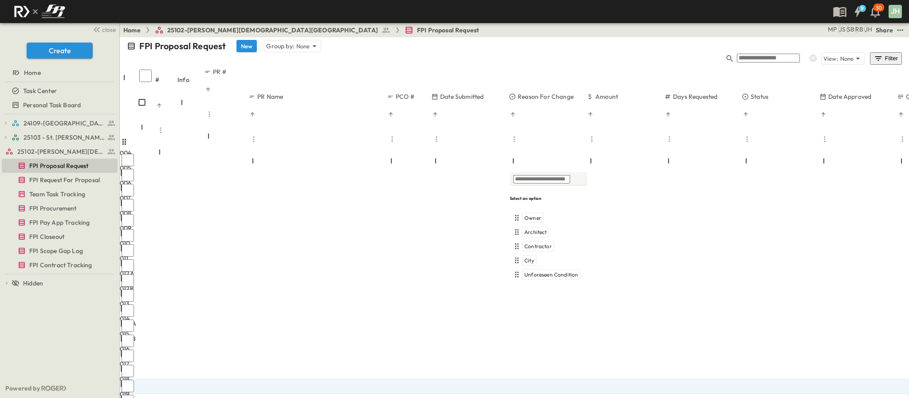
drag, startPoint x: 613, startPoint y: 339, endPoint x: 607, endPoint y: 331, distance: 10.6
click at [612, 339] on div "004 4 OPEN 004 005 5 OPEN 005 006 6 OPEN 006 007 7 OPEN 007 008 8 OPEN 008 009 …" at bounding box center [514, 243] width 789 height 302
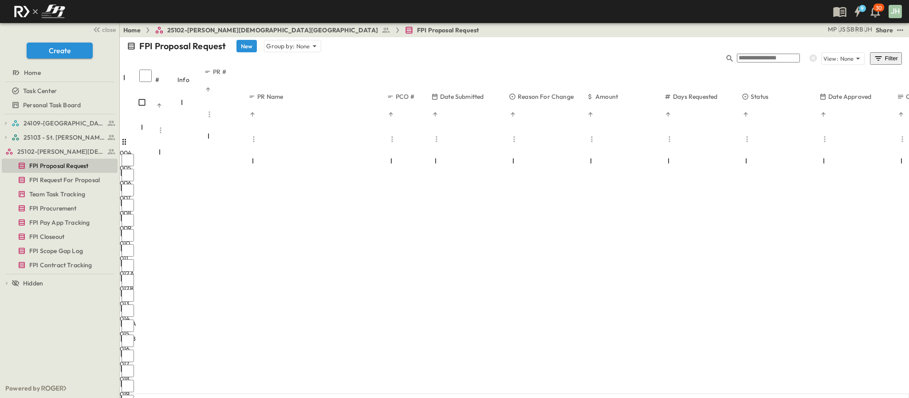
drag, startPoint x: 305, startPoint y: 318, endPoint x: 300, endPoint y: 318, distance: 4.9
click at [301, 317] on div "004 4 OPEN 004 005 5 OPEN 005 006 6 OPEN 006 007 7 OPEN 007 008 8 OPEN 008 009 …" at bounding box center [514, 243] width 789 height 302
click at [173, 331] on div "004 4 OPEN 004 005 5 OPEN 005 006 6 OPEN 006 007 7 OPEN 007 008 8 OPEN 008 009 …" at bounding box center [514, 243] width 789 height 302
click at [36, 181] on span "FPI Request For Proposal" at bounding box center [64, 180] width 71 height 9
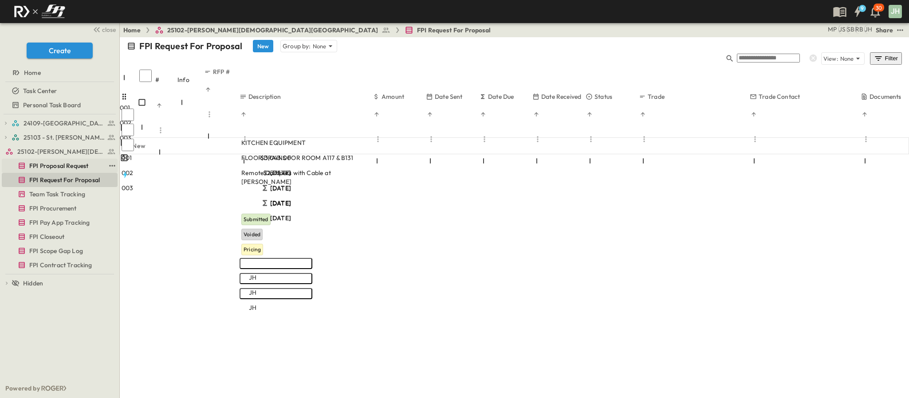
click at [43, 168] on span "FPI Proposal Request" at bounding box center [58, 165] width 59 height 9
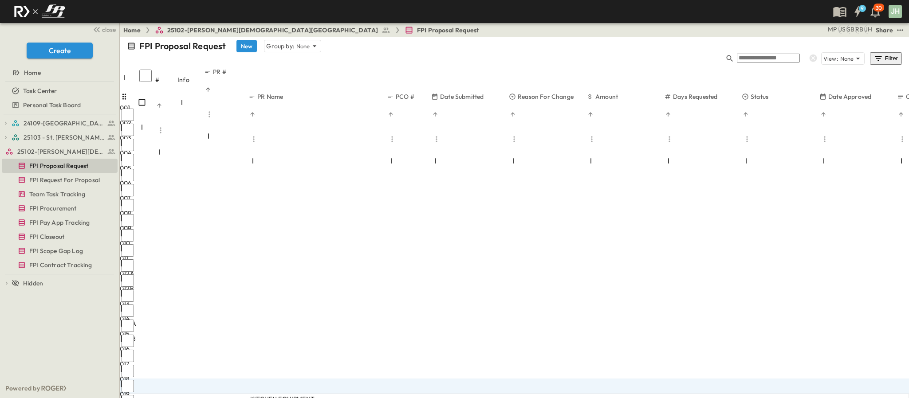
click at [146, 379] on div at bounding box center [133, 386] width 27 height 15
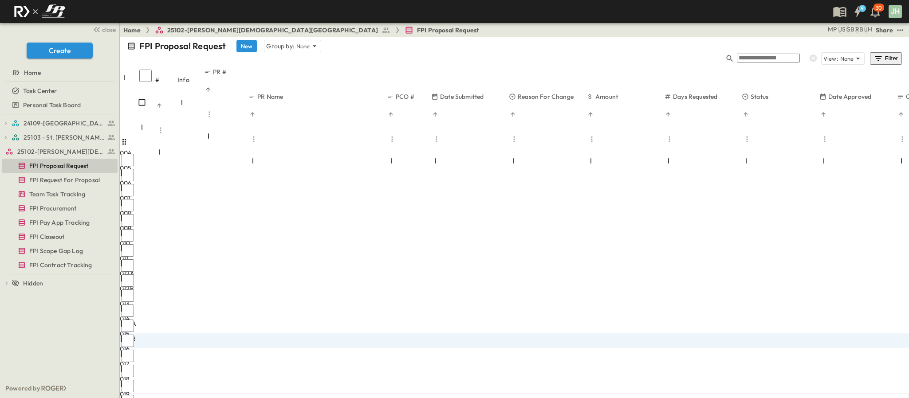
scroll to position [89, 0]
click at [184, 365] on div "004 4 OPEN 004 005 5 OPEN 005 006 6 OPEN 006 007 7 OPEN 007 008 8 OPEN 008 009 …" at bounding box center [514, 243] width 789 height 302
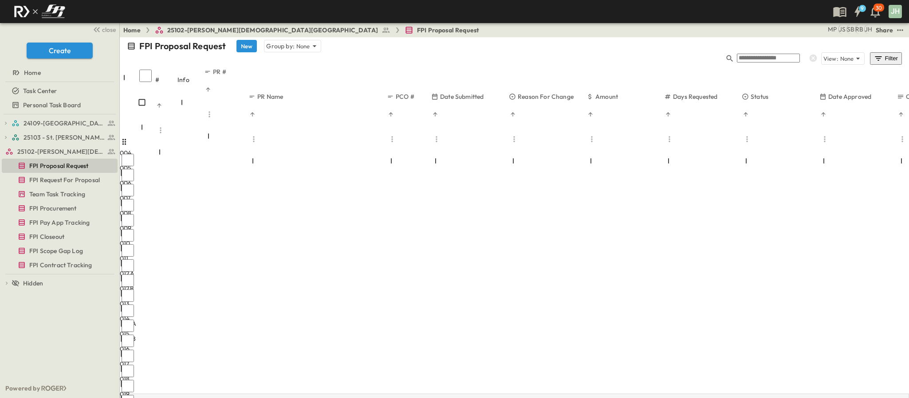
click at [152, 394] on div "+ New" at bounding box center [514, 402] width 789 height 17
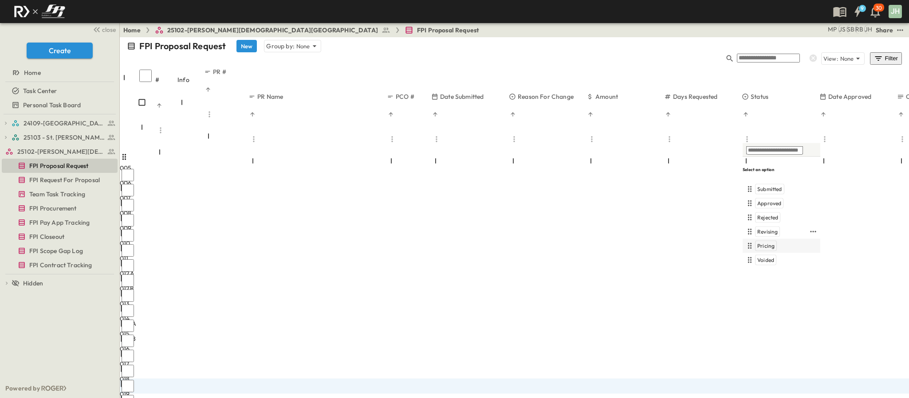
click at [767, 241] on div "Pricing" at bounding box center [766, 246] width 22 height 11
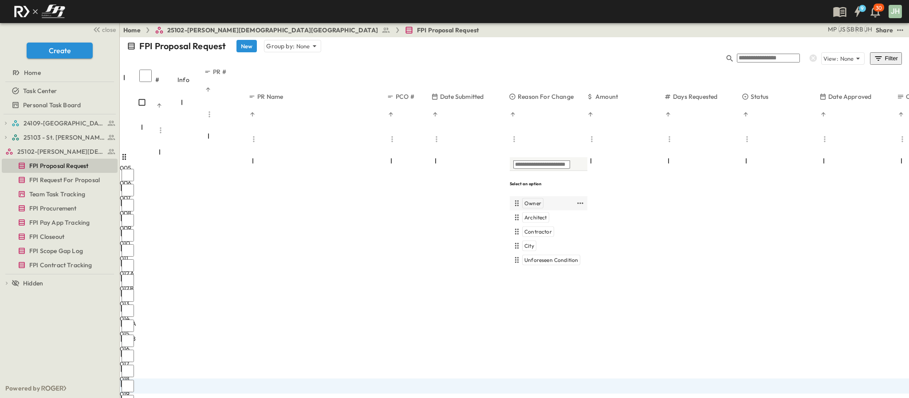
click at [546, 205] on div "Owner" at bounding box center [543, 203] width 63 height 11
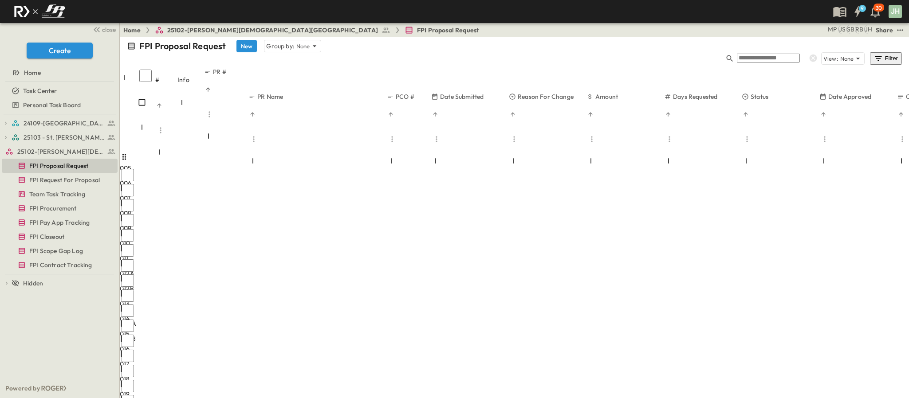
click at [515, 317] on div "005 5 OPEN 005 006 6 OPEN 006 007 7 OPEN 007 008 8 OPEN 008 009 9 OPEN 009 010 …" at bounding box center [514, 250] width 789 height 317
